Goal: Entertainment & Leisure: Consume media (video, audio)

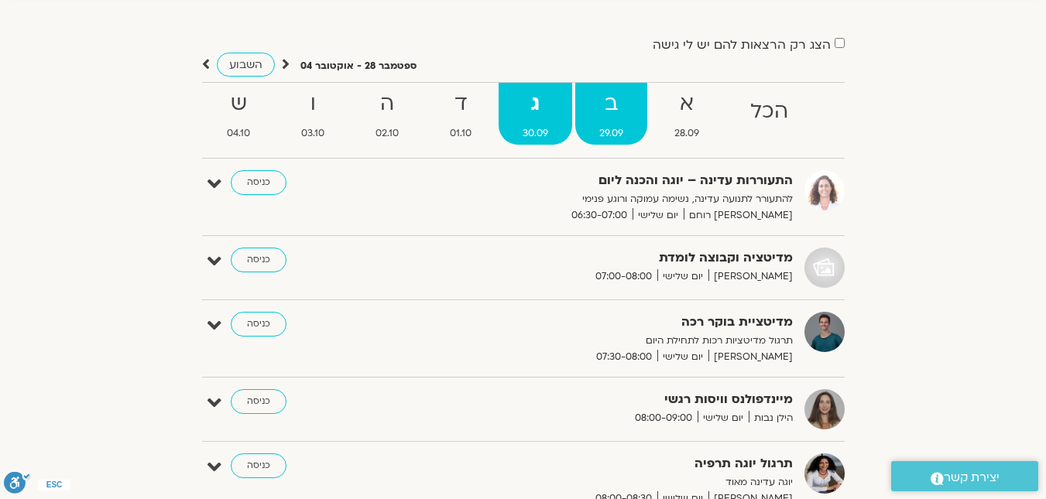
click at [609, 100] on strong "ב" at bounding box center [611, 104] width 72 height 35
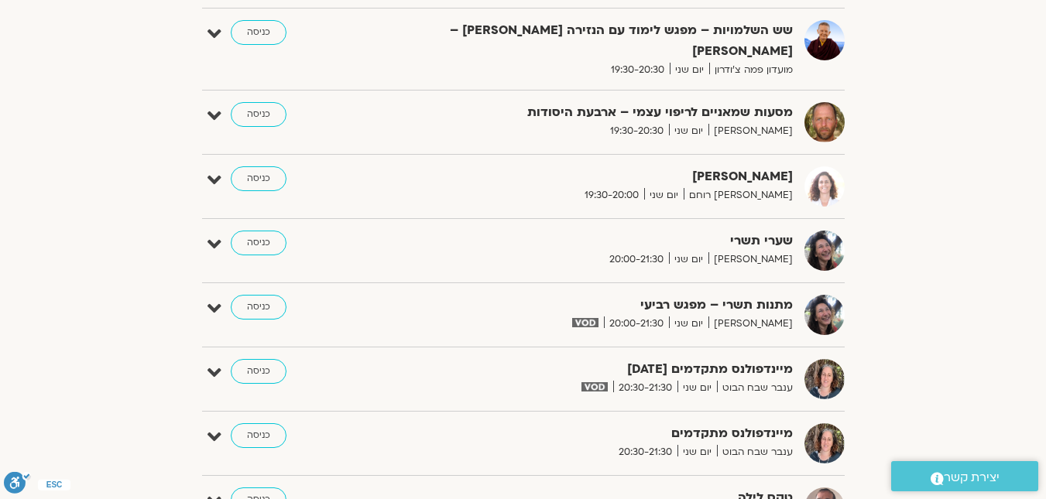
scroll to position [1715, 0]
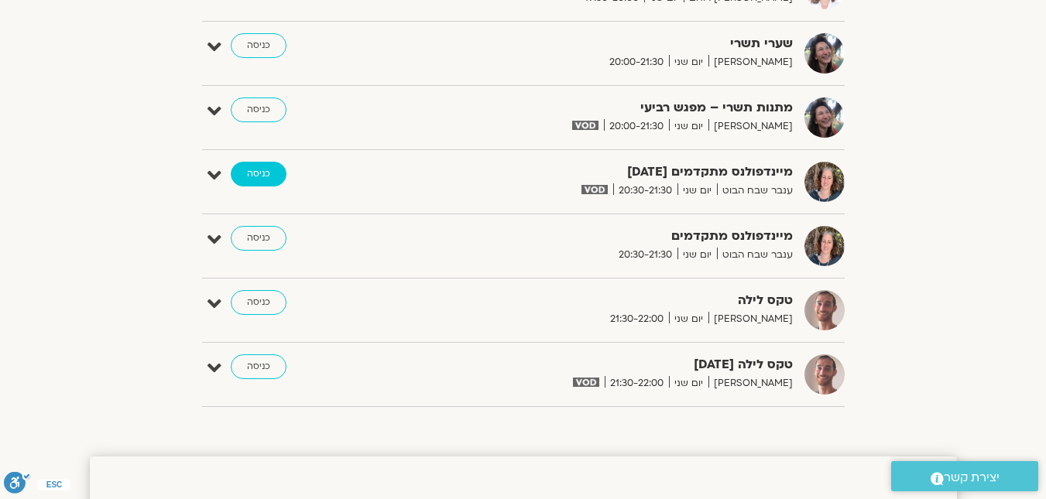
click at [258, 162] on link "כניסה" at bounding box center [259, 174] width 56 height 25
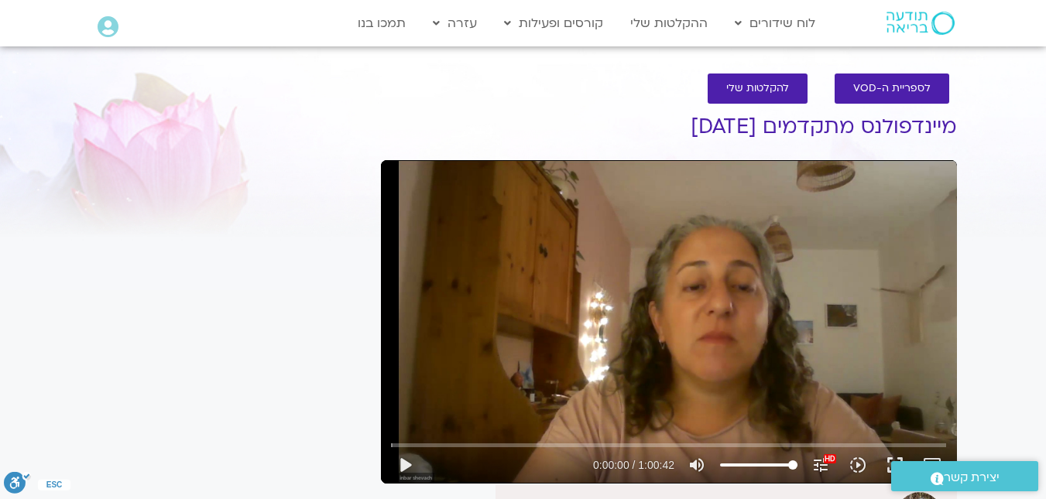
drag, startPoint x: 661, startPoint y: 182, endPoint x: 661, endPoint y: 146, distance: 36.4
click at [661, 146] on div "לספריית ה-VOD להקלטות שלי מיינדפולנס מתקדמים 29.9.25 ענבר שבח הבוט הצטרפות לרשי…" at bounding box center [668, 370] width 591 height 625
click at [398, 460] on button "play_arrow" at bounding box center [404, 465] width 37 height 37
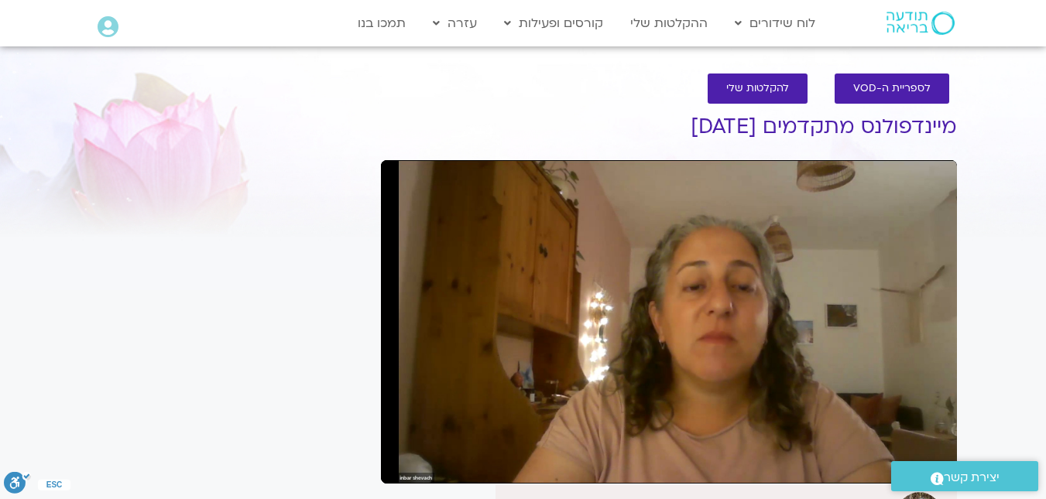
click at [934, 465] on link ".st0{fill:#FFFFFF;} יצירת קשר" at bounding box center [964, 476] width 147 height 30
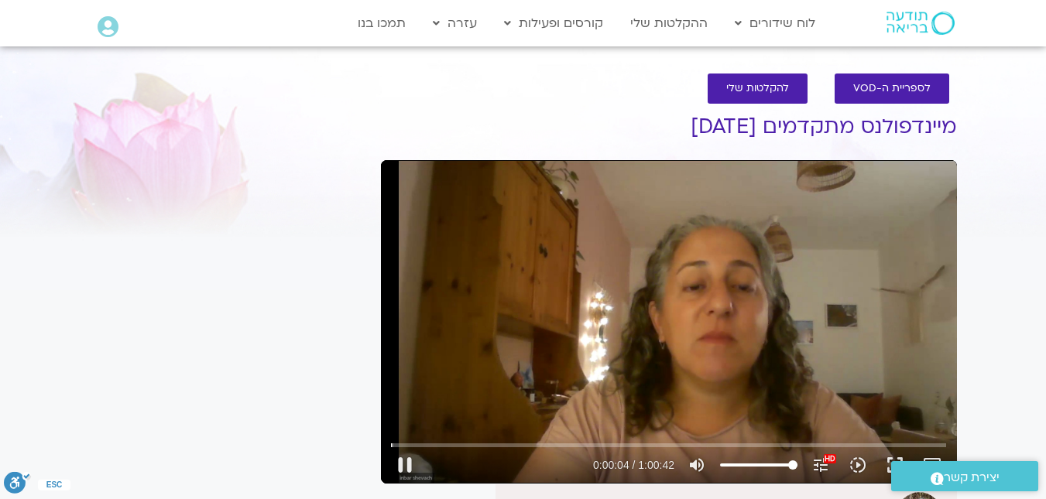
type input "4.442945"
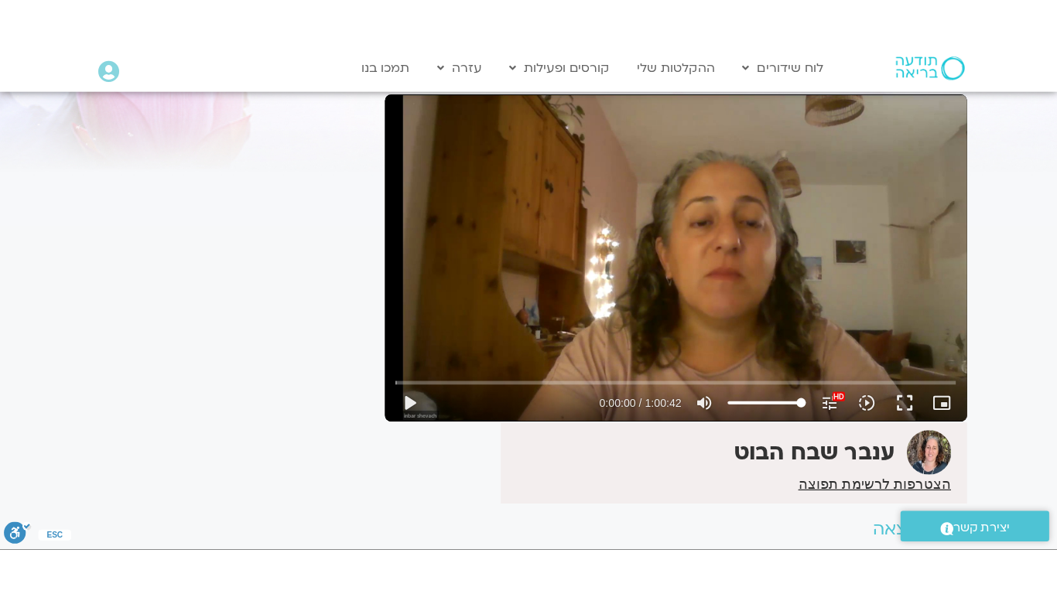
scroll to position [94, 0]
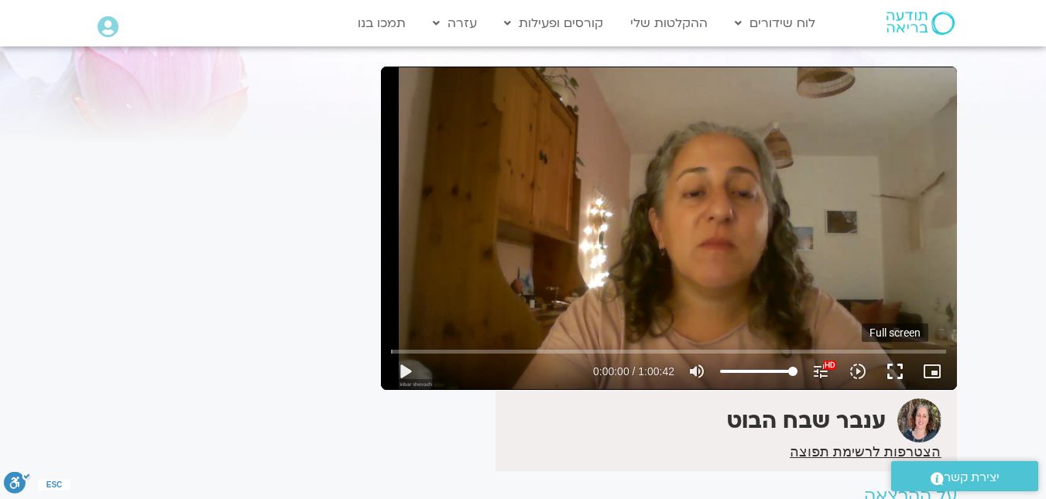
click at [893, 368] on button "fullscreen" at bounding box center [894, 371] width 37 height 37
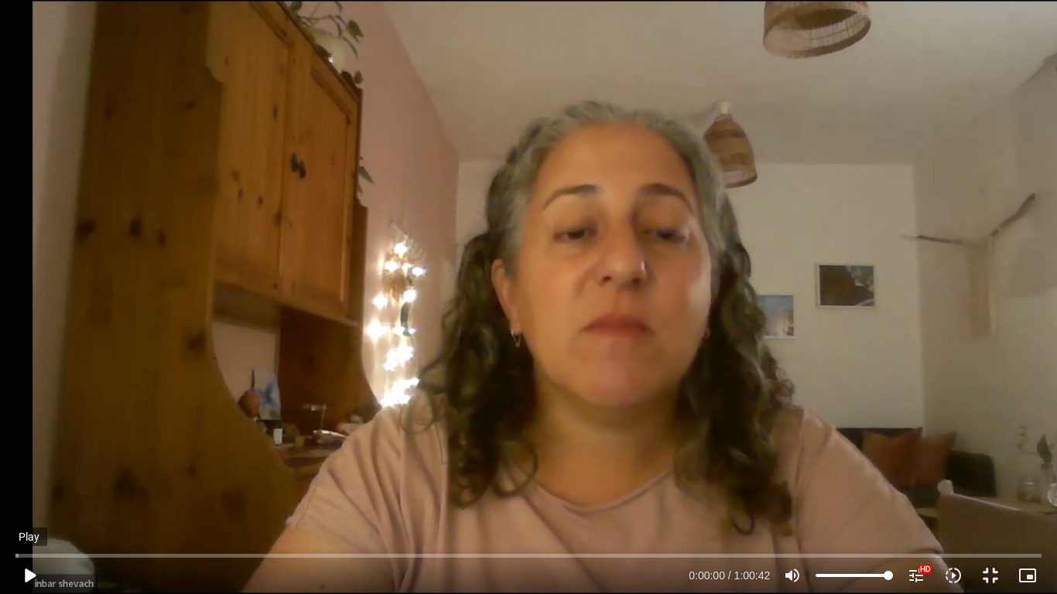
click at [26, 498] on button "play_arrow" at bounding box center [29, 575] width 37 height 37
type input "3.803382"
